Goal: Task Accomplishment & Management: Complete application form

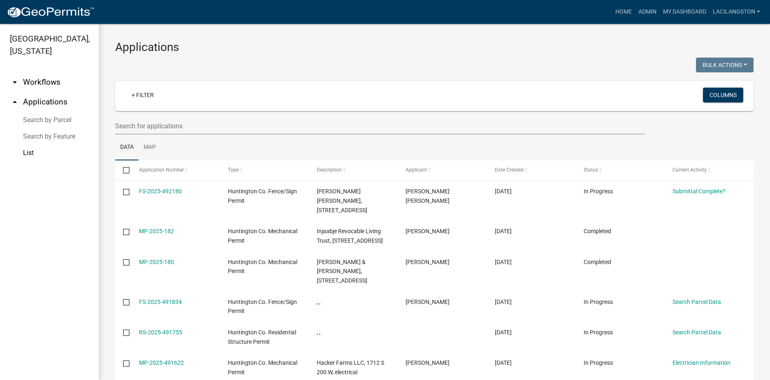
scroll to position [0, 0]
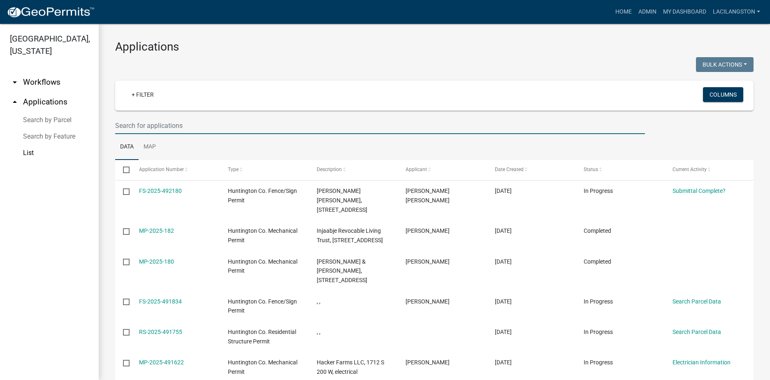
click at [180, 129] on input "text" at bounding box center [380, 125] width 530 height 17
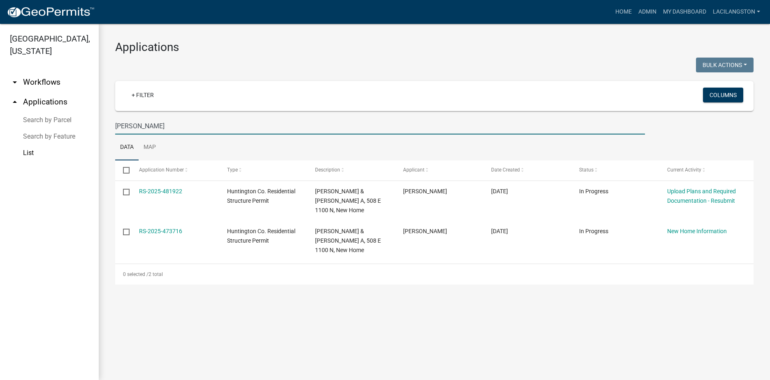
scroll to position [0, 0]
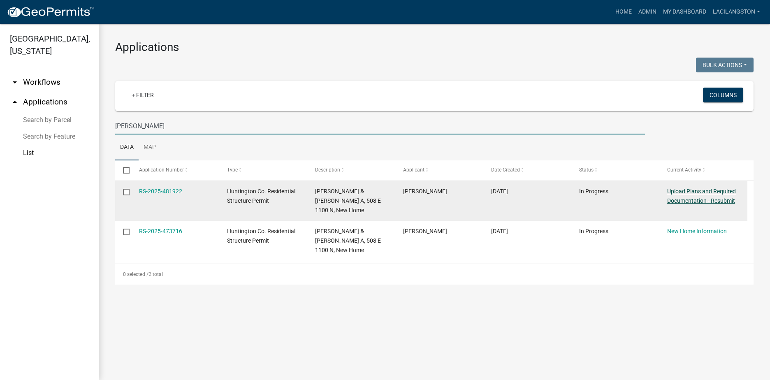
type input "[PERSON_NAME]"
click at [684, 197] on link "Upload Plans and Required Documentation - Resubmit" at bounding box center [701, 196] width 69 height 16
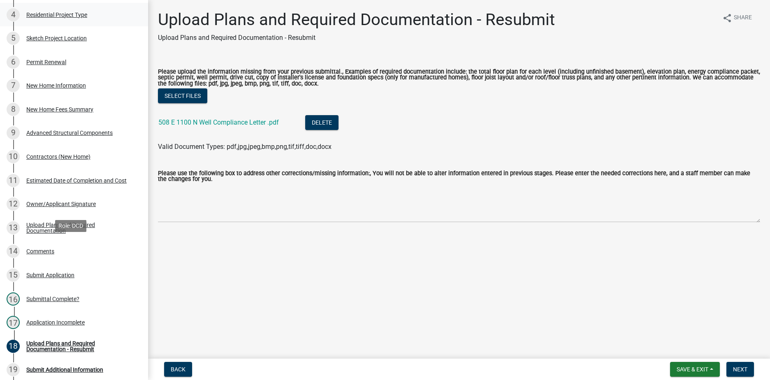
scroll to position [123, 0]
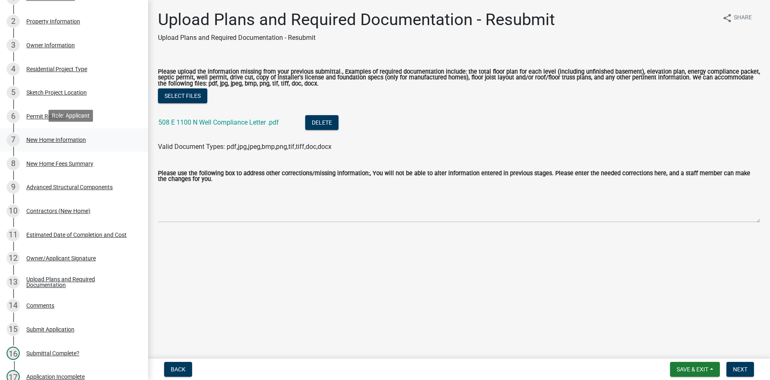
click at [61, 139] on div "New Home Information" at bounding box center [56, 140] width 60 height 6
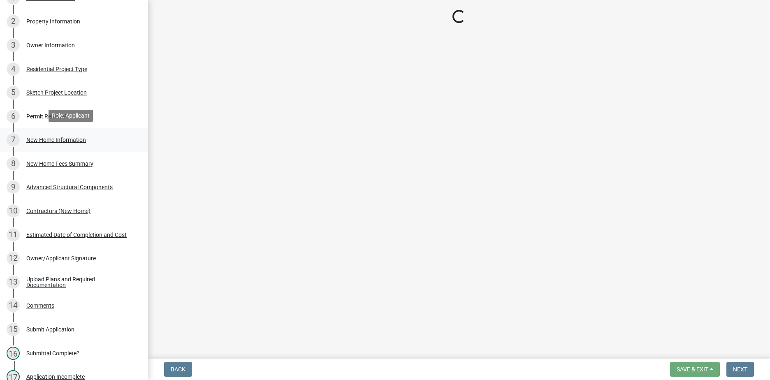
select select "a50e9ddb-1b16-496f-b25c-a9ac2ddf3e7c"
select select "534643a5-49eb-4eef-b055-3574304c1da7"
select select "8b01548e-9964-4d4b-b908-cd2ea6df99cb"
select select "41a20be5-04ab-4379-9276-11703055c681"
select select "24c45ea2-3849-47b3-9717-f93aad5c98d7"
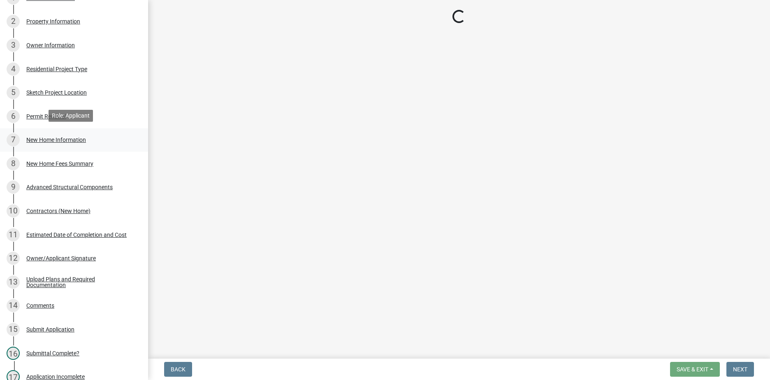
select select "d2a8bd4c-a097-4bce-9a5a-ff12fb5849af"
select select "0af2c62b-a54b-41df-9440-7e06c81f5ee1"
select select "646e68f8-cb8e-4a5e-b6dd-3f1cf63f7a97"
select select "d638f1d7-1d1f-46dd-bcea-eee6395e296b"
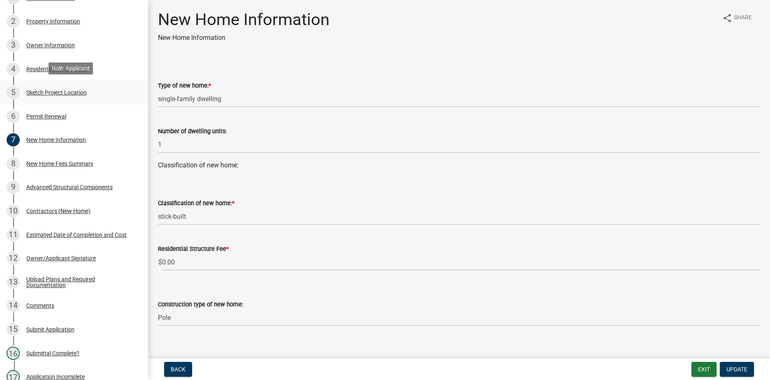
click at [73, 81] on link "5 Sketch Project Location" at bounding box center [74, 93] width 148 height 24
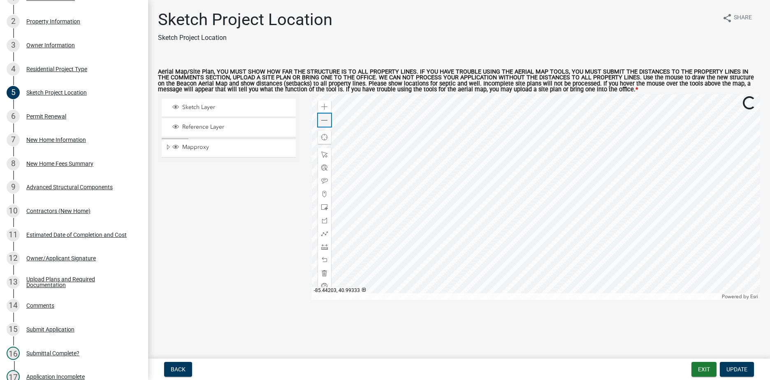
click at [322, 119] on span at bounding box center [324, 120] width 7 height 7
click at [704, 364] on button "Exit" at bounding box center [703, 369] width 25 height 15
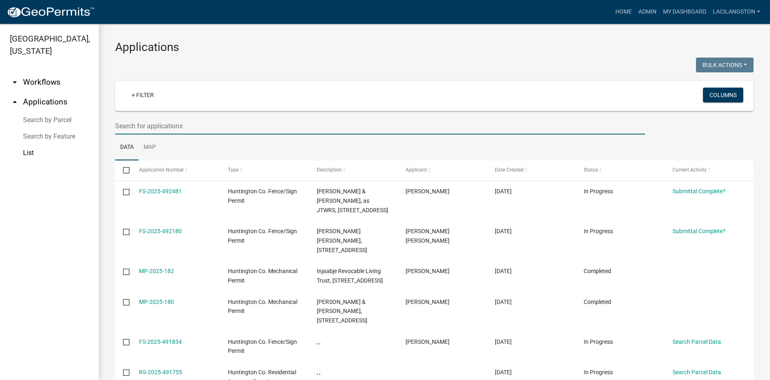
click at [163, 126] on input "text" at bounding box center [380, 126] width 530 height 17
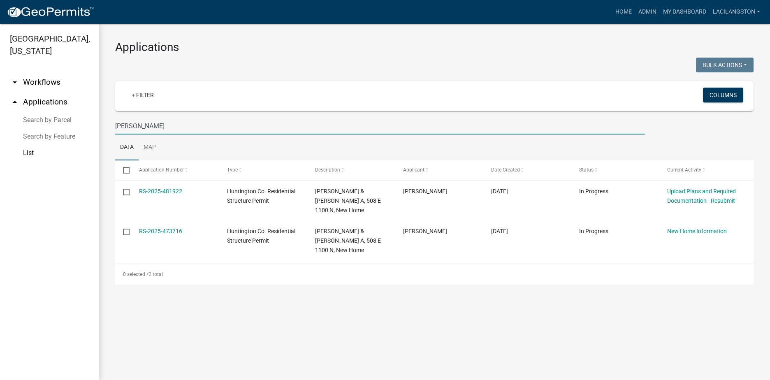
type input "[PERSON_NAME]"
